Goal: Information Seeking & Learning: Find specific fact

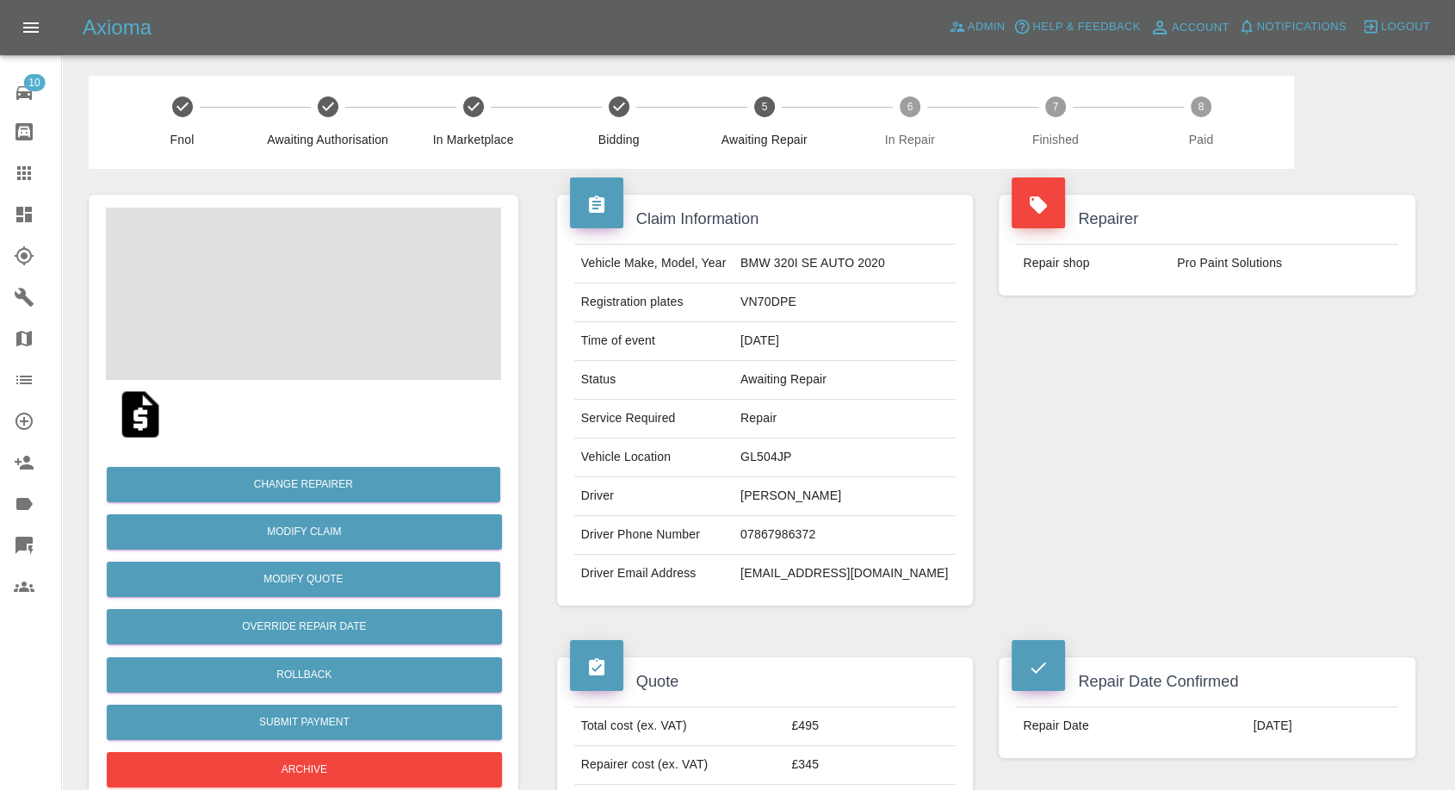
click at [787, 497] on td "[PERSON_NAME]" at bounding box center [845, 496] width 222 height 39
click at [808, 530] on td "07867986372" at bounding box center [845, 535] width 222 height 39
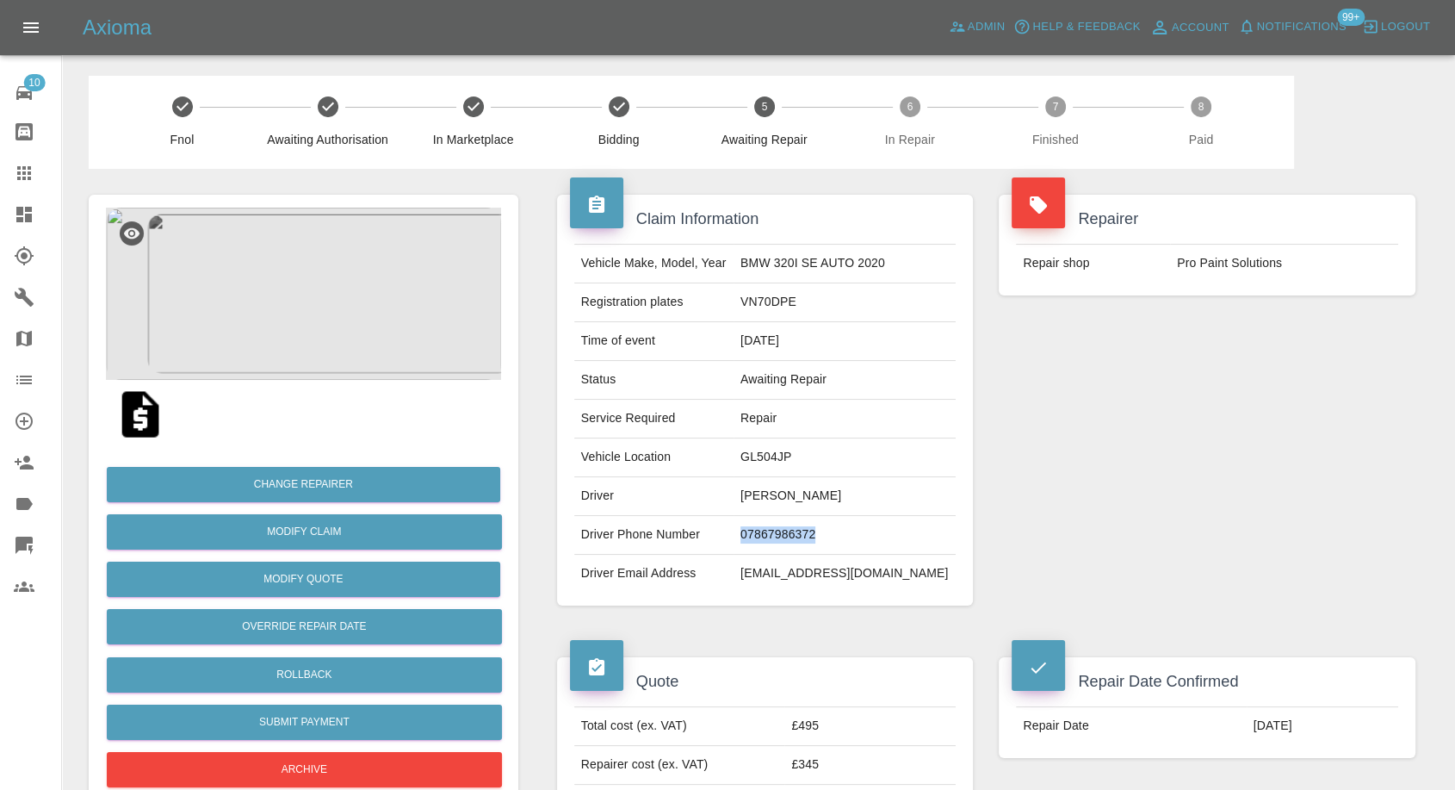
copy td "07867986372"
drag, startPoint x: 675, startPoint y: 553, endPoint x: 734, endPoint y: 538, distance: 60.4
click at [675, 555] on td "Driver Email Address" at bounding box center [653, 574] width 159 height 38
click at [776, 491] on td "[PERSON_NAME]" at bounding box center [845, 496] width 222 height 39
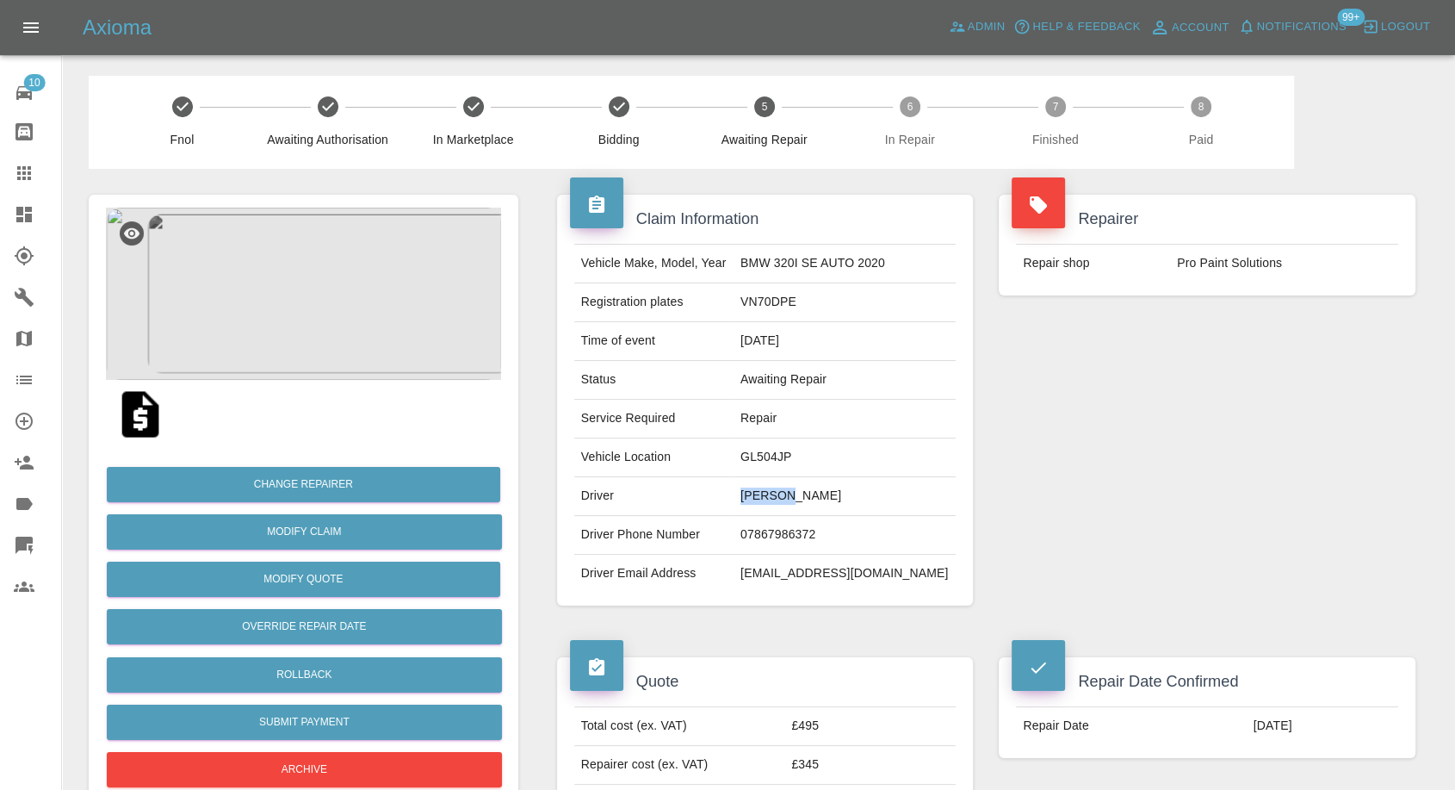
copy td "[PERSON_NAME]"
click at [791, 450] on td "GL504JP" at bounding box center [845, 457] width 222 height 39
copy td "GL504JP"
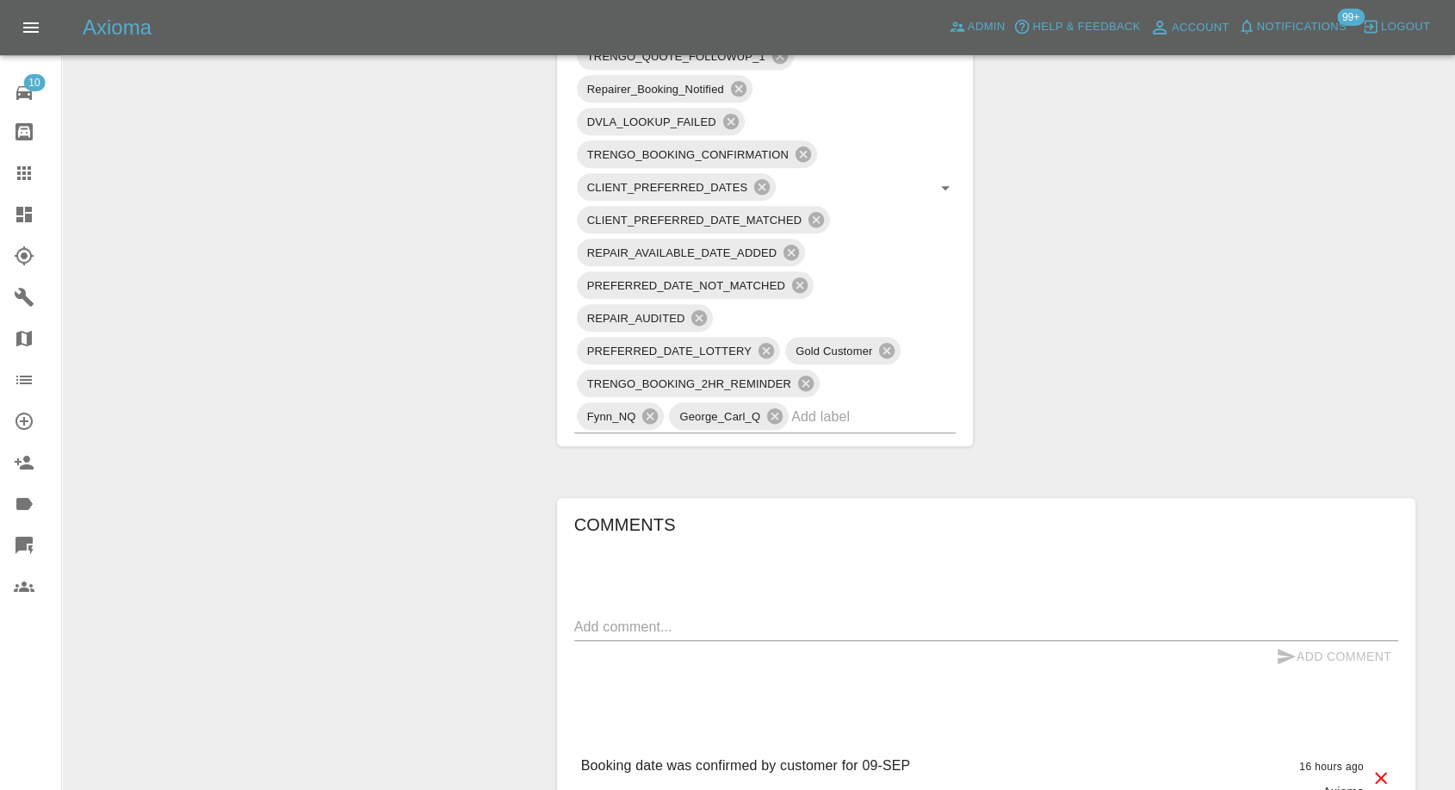
scroll to position [1626, 0]
